Goal: Task Accomplishment & Management: Use online tool/utility

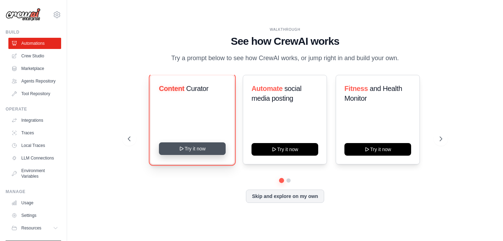
click at [211, 147] on button "Try it now" at bounding box center [192, 148] width 67 height 13
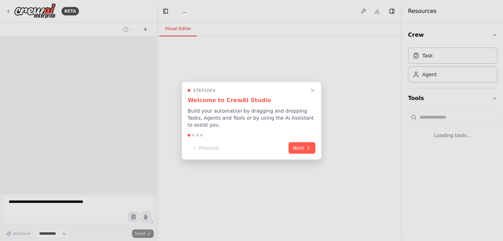
select select "****"
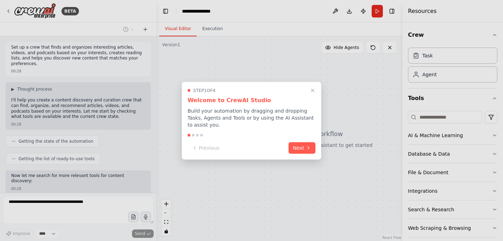
scroll to position [31, 0]
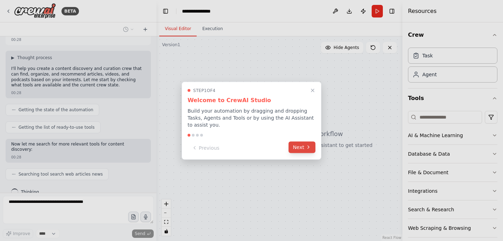
click at [295, 148] on button "Next" at bounding box center [301, 147] width 27 height 12
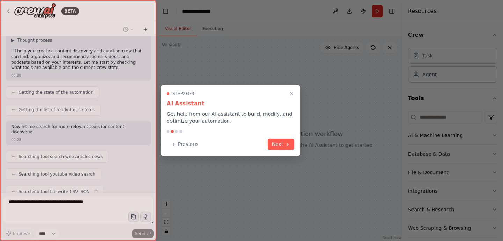
scroll to position [66, 0]
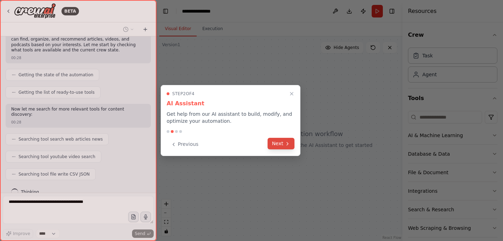
click at [285, 143] on icon at bounding box center [288, 144] width 6 height 6
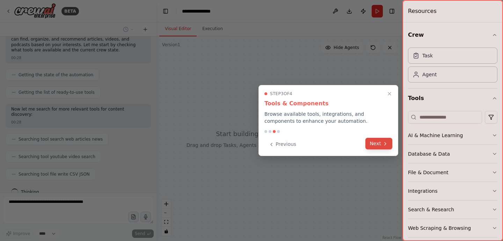
click at [376, 144] on button "Next" at bounding box center [378, 144] width 27 height 12
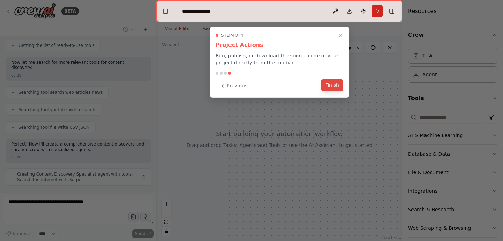
scroll to position [119, 0]
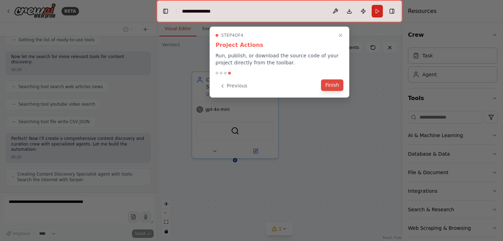
click at [328, 85] on button "Finish" at bounding box center [332, 85] width 22 height 12
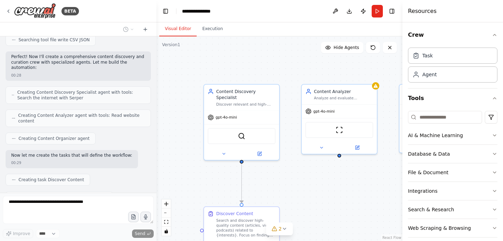
scroll to position [218, 0]
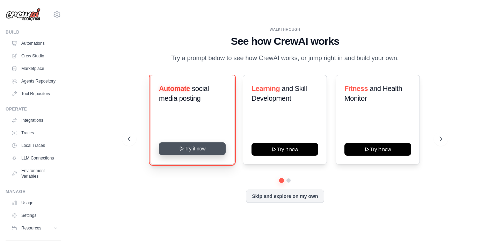
click at [191, 147] on button "Try it now" at bounding box center [192, 148] width 67 height 13
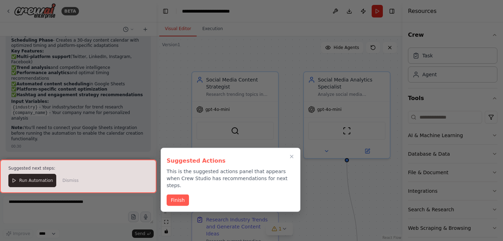
scroll to position [762, 0]
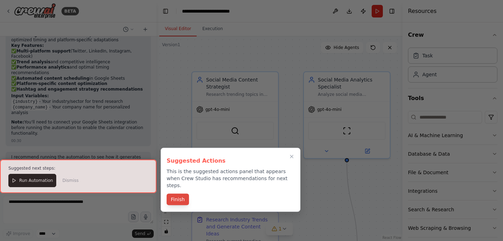
click at [178, 193] on button "Finish" at bounding box center [178, 199] width 22 height 12
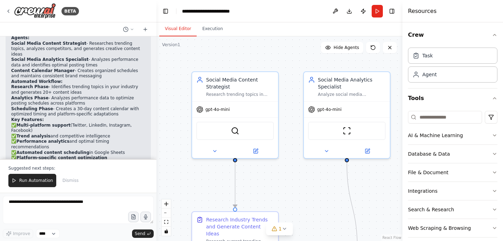
scroll to position [691, 0]
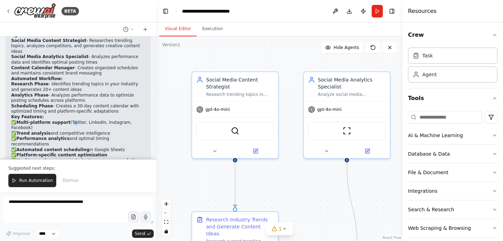
click at [69, 120] on p "✅ Multi-platform support (Twitter, LinkedIn, Instagram, Facebook) ✅ Trend analy…" at bounding box center [78, 142] width 134 height 44
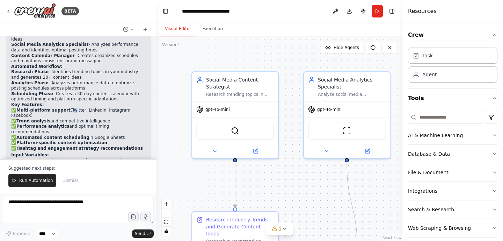
scroll to position [704, 0]
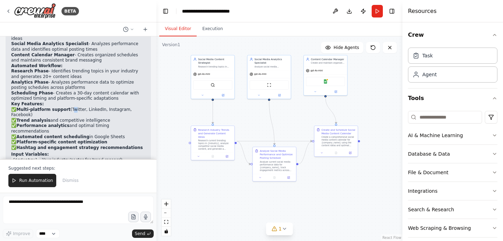
drag, startPoint x: 276, startPoint y: 204, endPoint x: 257, endPoint y: 124, distance: 82.4
click at [257, 124] on div ".deletable-edge-delete-btn { width: 20px; height: 20px; border: 0px solid #ffff…" at bounding box center [279, 138] width 246 height 204
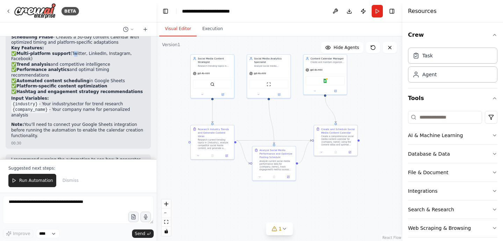
scroll to position [762, 0]
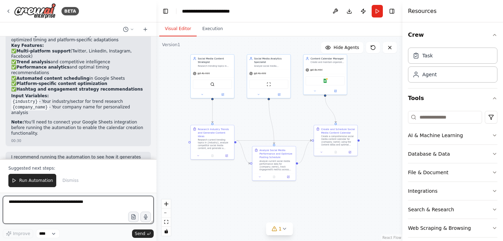
click at [39, 216] on textarea at bounding box center [78, 210] width 151 height 28
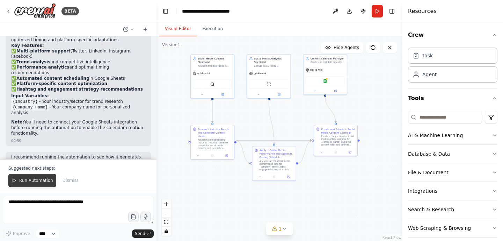
click at [34, 184] on button "Run Automation" at bounding box center [32, 180] width 48 height 13
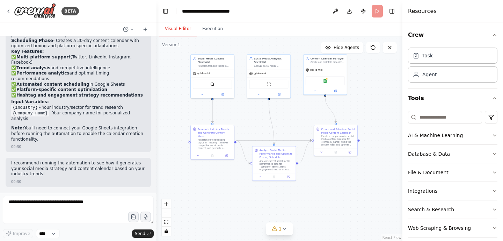
scroll to position [729, 0]
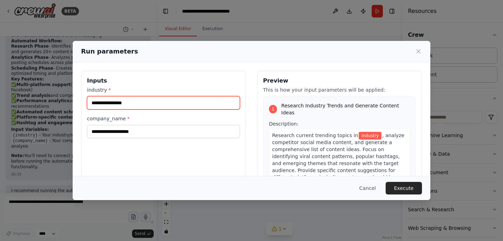
click at [117, 103] on input "industry *" at bounding box center [163, 102] width 153 height 13
type input "**********"
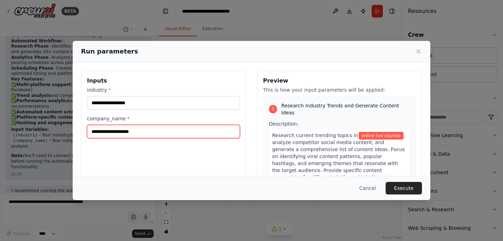
click at [110, 130] on input "company_name *" at bounding box center [163, 131] width 153 height 13
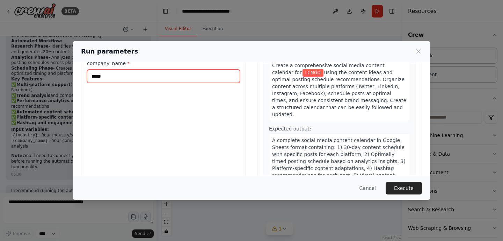
scroll to position [69, 0]
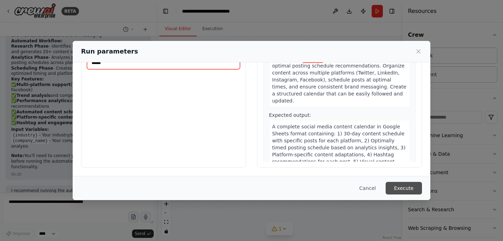
type input "*****"
click at [409, 185] on button "Execute" at bounding box center [403, 188] width 36 height 13
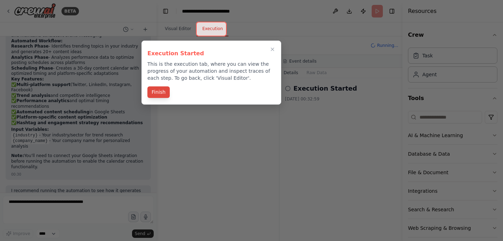
click at [162, 93] on button "Finish" at bounding box center [158, 92] width 22 height 12
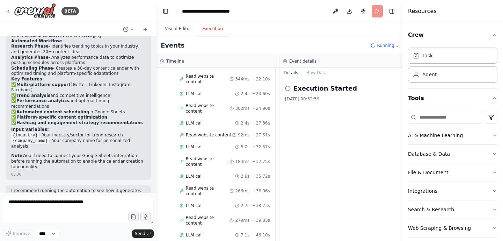
scroll to position [442, 0]
click at [71, 188] on p "I recommend running the automation to see how it generates your social media st…" at bounding box center [78, 196] width 134 height 16
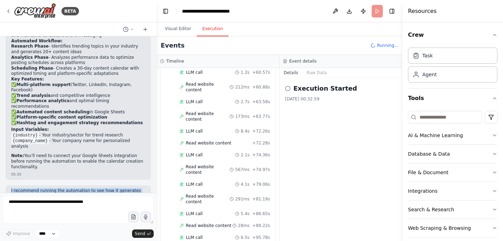
scroll to position [772, 0]
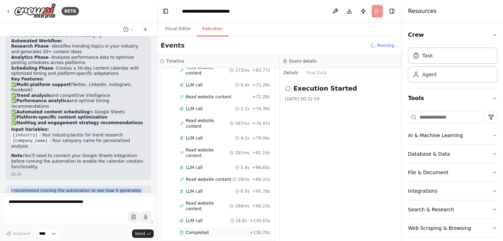
click at [204, 229] on span "Completed" at bounding box center [197, 232] width 23 height 6
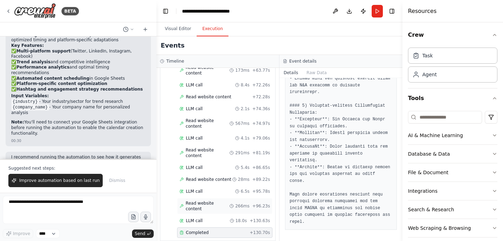
scroll to position [791, 0]
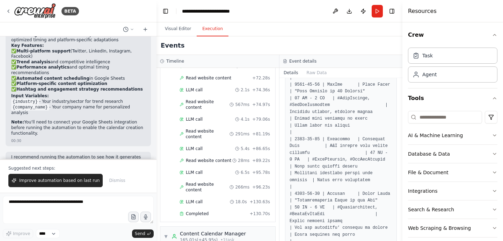
scroll to position [482, 0]
drag, startPoint x: 294, startPoint y: 165, endPoint x: 358, endPoint y: 165, distance: 64.2
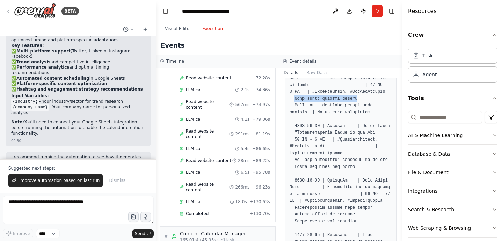
scroll to position [550, 0]
drag, startPoint x: 297, startPoint y: 131, endPoint x: 375, endPoint y: 134, distance: 78.3
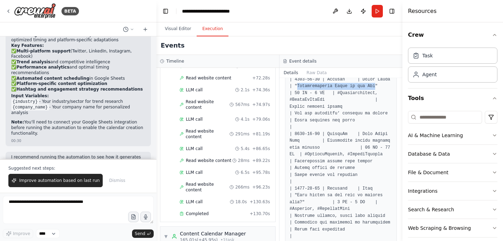
scroll to position [601, 0]
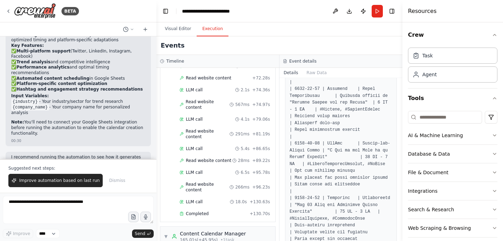
scroll to position [1271, 0]
